Goal: Task Accomplishment & Management: Manage account settings

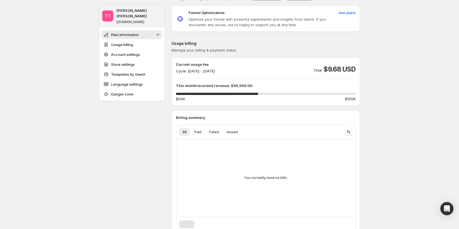
scroll to position [27, 0]
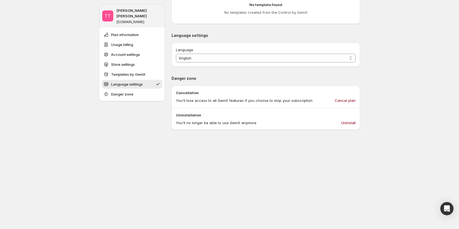
scroll to position [604, 0]
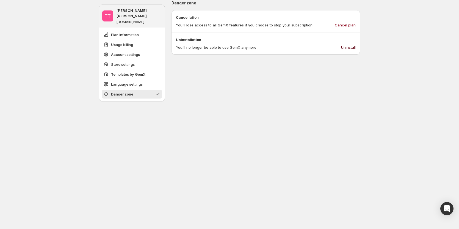
click at [350, 48] on span "Uninstall" at bounding box center [348, 47] width 15 height 5
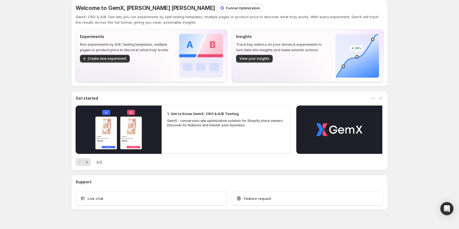
scroll to position [16, 0]
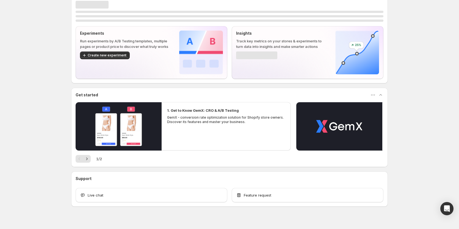
scroll to position [16, 0]
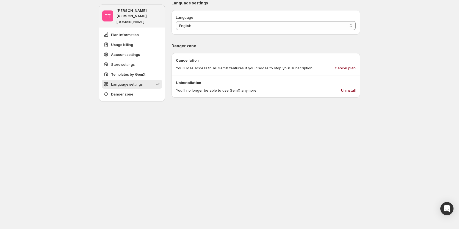
scroll to position [577, 0]
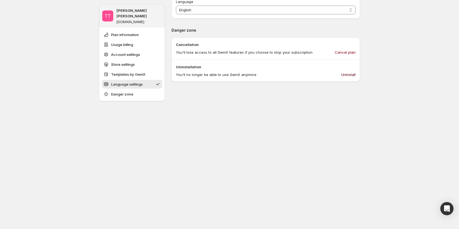
click at [349, 76] on span "Uninstall" at bounding box center [348, 74] width 15 height 5
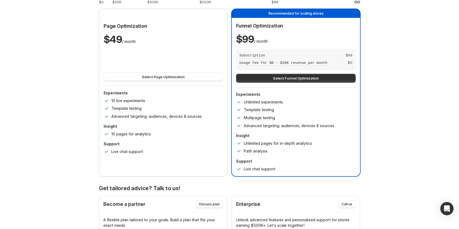
scroll to position [55, 0]
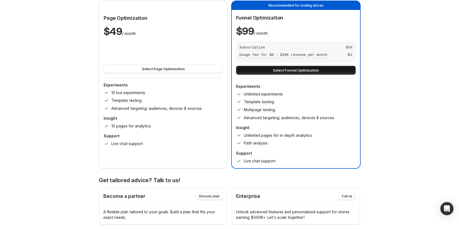
click at [288, 68] on span "Select Funnel Optimization" at bounding box center [296, 69] width 46 height 5
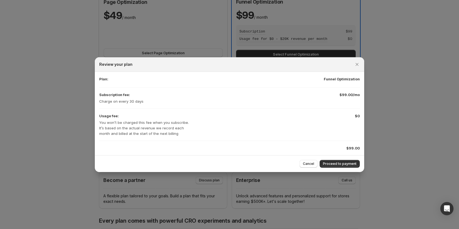
scroll to position [110, 0]
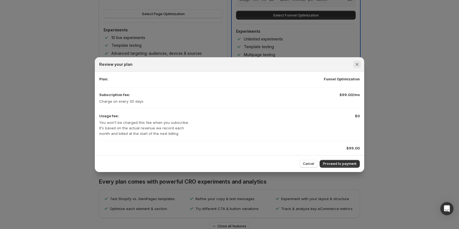
click at [359, 65] on icon "Close" at bounding box center [356, 64] width 5 height 5
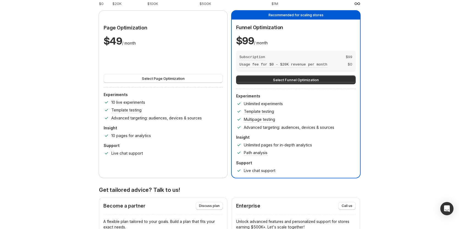
scroll to position [27, 0]
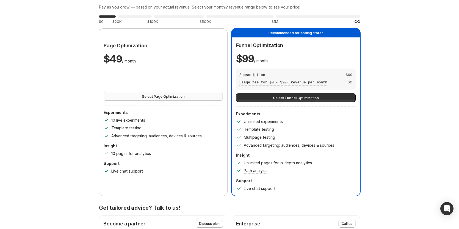
click at [161, 94] on span "Select Page Optimization" at bounding box center [163, 95] width 43 height 5
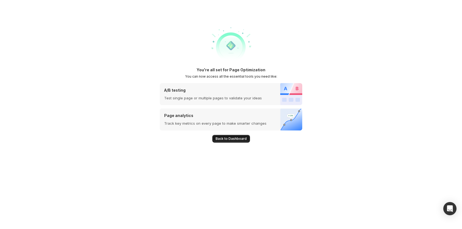
click at [237, 137] on span "Back to Dashboard" at bounding box center [230, 138] width 31 height 4
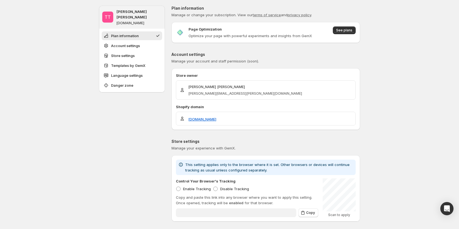
type input "**********"
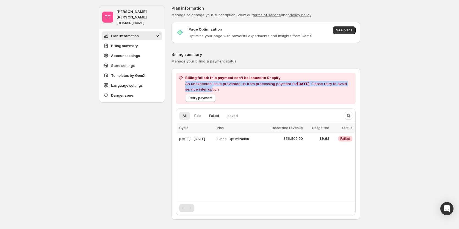
drag, startPoint x: 186, startPoint y: 82, endPoint x: 212, endPoint y: 88, distance: 27.1
click at [212, 88] on div "Billing failed: this payment can't be issued to Shopify An unexpected issue pre…" at bounding box center [265, 88] width 175 height 27
drag, startPoint x: 227, startPoint y: 88, endPoint x: 186, endPoint y: 84, distance: 41.1
click at [186, 84] on div "Billing failed: this payment can't be issued to Shopify An unexpected issue pre…" at bounding box center [265, 88] width 175 height 27
click at [218, 88] on p "An unexpected issue prevented us from processing payment for Oct 2025 . Please …" at bounding box center [269, 86] width 168 height 11
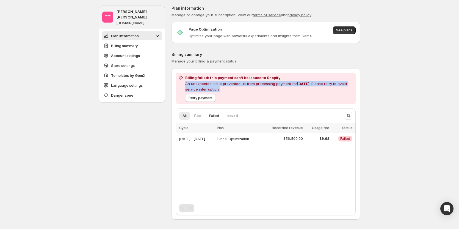
drag, startPoint x: 224, startPoint y: 89, endPoint x: 185, endPoint y: 82, distance: 39.6
click at [185, 82] on div "Billing failed: this payment can't be issued to Shopify An unexpected issue pre…" at bounding box center [265, 88] width 175 height 27
copy p "An unexpected issue prevented us from processing payment for Oct 2025 . Please …"
click at [237, 81] on p "An unexpected issue prevented us from processing payment for Oct 2025 . Please …" at bounding box center [269, 86] width 168 height 11
drag, startPoint x: 295, startPoint y: 84, endPoint x: 186, endPoint y: 85, distance: 108.8
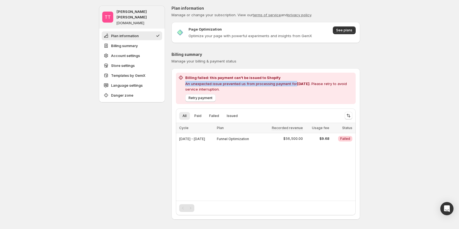
click at [186, 85] on div "Billing failed: this payment can't be issued to Shopify An unexpected issue pre…" at bounding box center [265, 88] width 175 height 27
copy p "An unexpected issue prevented us from processing payment for"
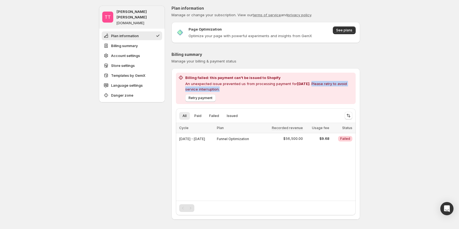
drag, startPoint x: 314, startPoint y: 83, endPoint x: 315, endPoint y: 87, distance: 4.4
click at [315, 87] on p "An unexpected issue prevented us from processing payment for Oct 2025 . Please …" at bounding box center [269, 86] width 168 height 11
copy p "Please retry to avoid service interruption."
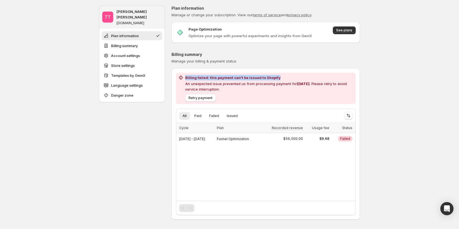
drag, startPoint x: 186, startPoint y: 78, endPoint x: 285, endPoint y: 76, distance: 99.2
click at [285, 76] on div "Billing failed: this payment can't be issued to Shopify An unexpected issue pre…" at bounding box center [265, 88] width 175 height 27
copy h2 "Billing failed: this payment can't be issued to Shopify"
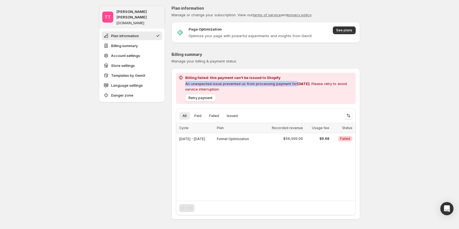
drag, startPoint x: 187, startPoint y: 83, endPoint x: 296, endPoint y: 82, distance: 108.8
click at [296, 82] on p "An unexpected issue prevented us from processing payment for Oct 2025 . Please …" at bounding box center [269, 86] width 168 height 11
copy p "An unexpected issue prevented us from processing payment for"
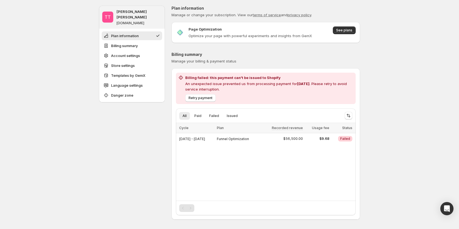
click at [254, 61] on span "Manage your billing & payment status" at bounding box center [265, 60] width 188 height 5
click at [289, 94] on div "Retry payment" at bounding box center [268, 97] width 170 height 10
